Goal: Task Accomplishment & Management: Manage account settings

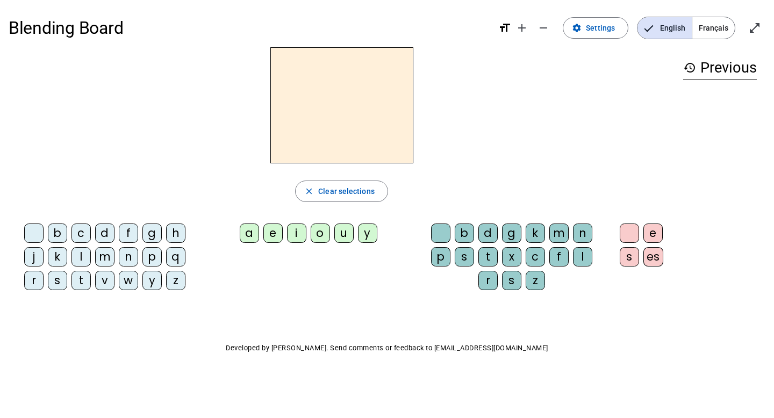
click at [106, 250] on div "m" at bounding box center [104, 256] width 19 height 19
click at [253, 237] on div "a" at bounding box center [249, 233] width 19 height 19
click at [578, 259] on div "l" at bounding box center [582, 256] width 19 height 19
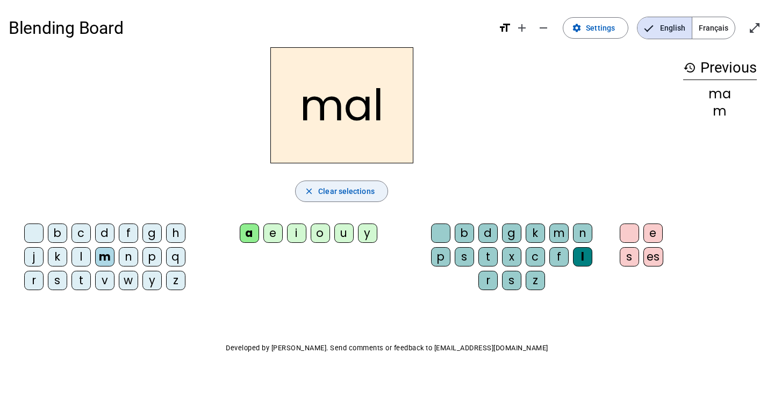
click at [361, 196] on span "Clear selections" at bounding box center [346, 191] width 56 height 13
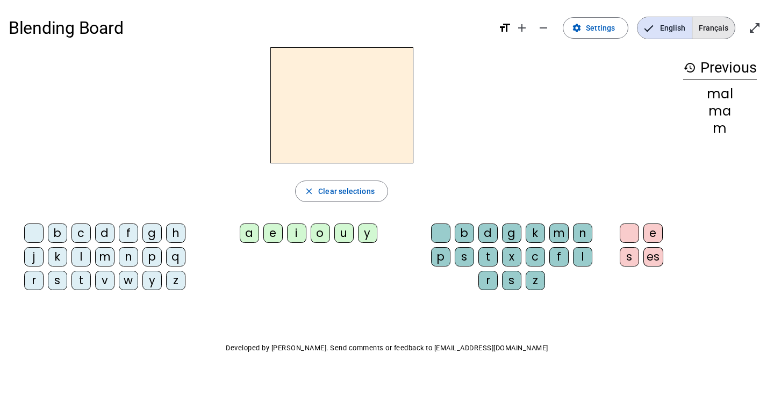
click at [716, 29] on span "Français" at bounding box center [713, 28] width 42 height 22
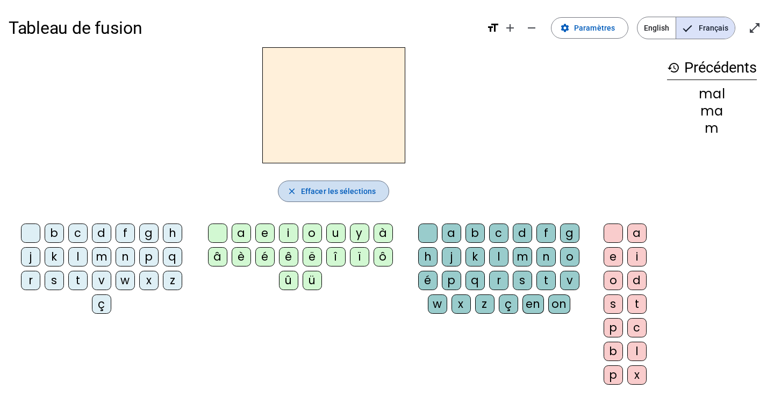
click at [324, 186] on span "Effacer les sélections" at bounding box center [338, 191] width 75 height 13
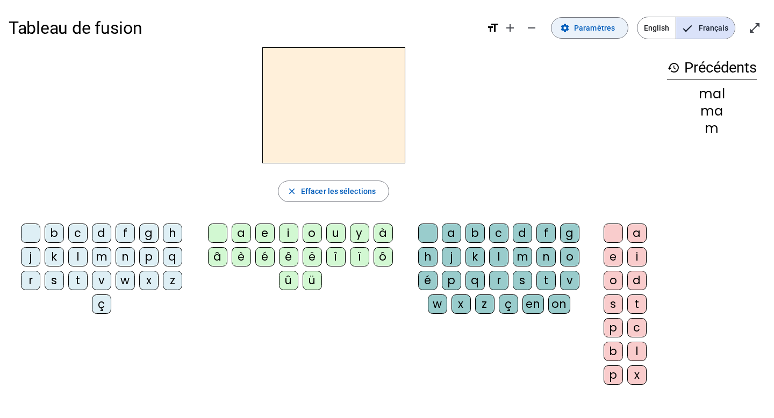
click at [570, 25] on mat-icon "settings" at bounding box center [565, 28] width 10 height 10
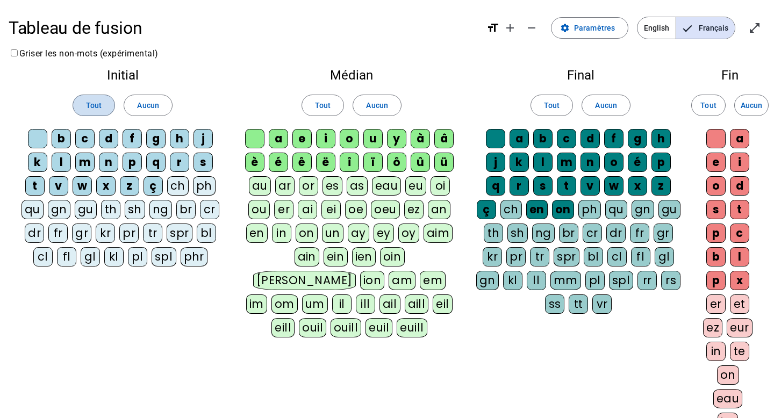
click at [102, 102] on span at bounding box center [93, 105] width 41 height 26
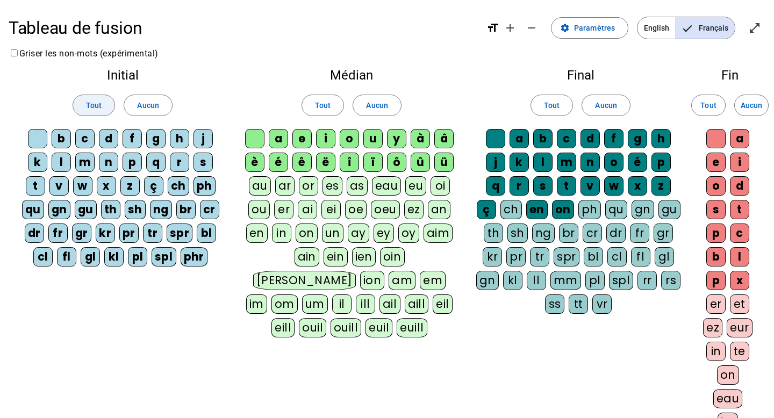
click at [99, 113] on span at bounding box center [93, 105] width 41 height 26
click at [131, 192] on div "z" at bounding box center [129, 185] width 19 height 19
click at [131, 191] on div "z" at bounding box center [129, 185] width 19 height 19
click at [598, 33] on span "Paramètres" at bounding box center [594, 28] width 41 height 13
click at [538, 30] on mat-icon "remove" at bounding box center [531, 28] width 13 height 13
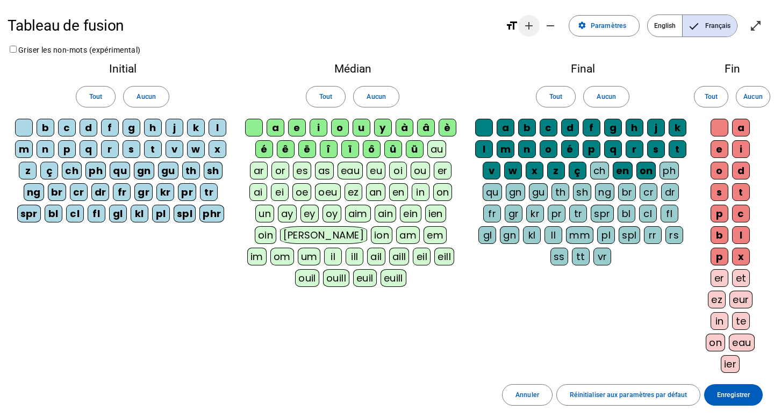
click at [530, 26] on mat-icon "add" at bounding box center [528, 25] width 13 height 13
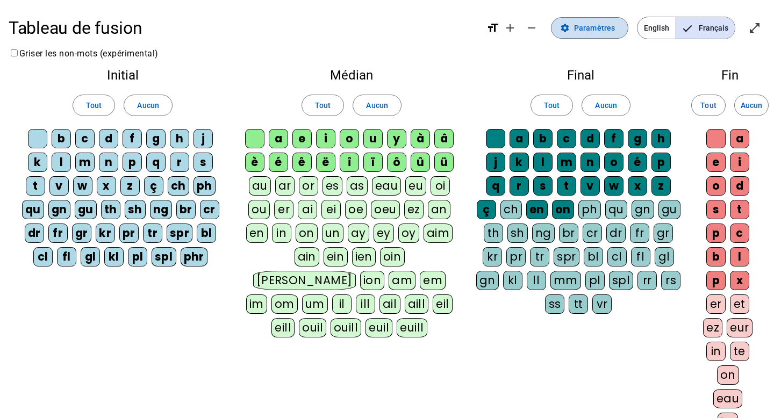
click at [597, 27] on span "Paramètres" at bounding box center [594, 28] width 41 height 13
click at [561, 24] on span at bounding box center [590, 28] width 76 height 26
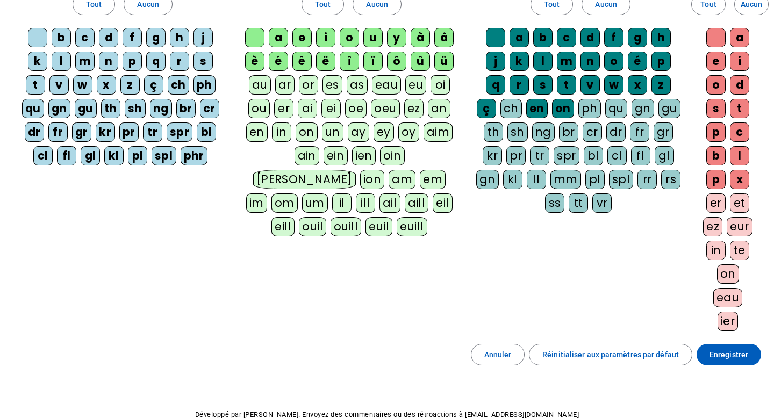
scroll to position [108, 0]
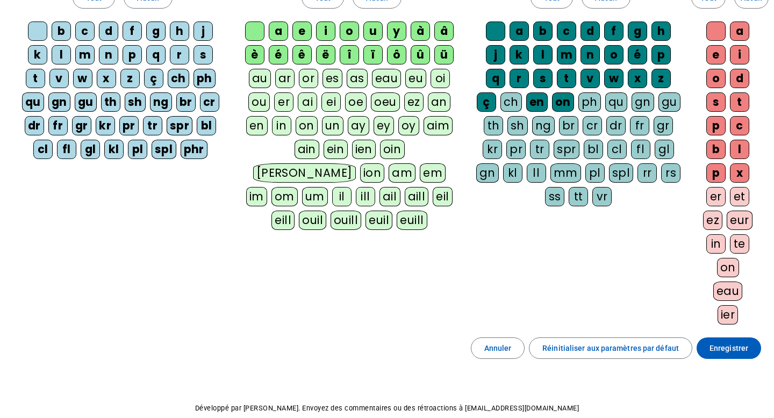
click at [728, 328] on letter-bubble "ier" at bounding box center [730, 317] width 25 height 24
click at [731, 326] on letter-bubble "ier" at bounding box center [730, 317] width 27 height 24
click at [746, 357] on span at bounding box center [729, 348] width 65 height 26
